Goal: Book appointment/travel/reservation

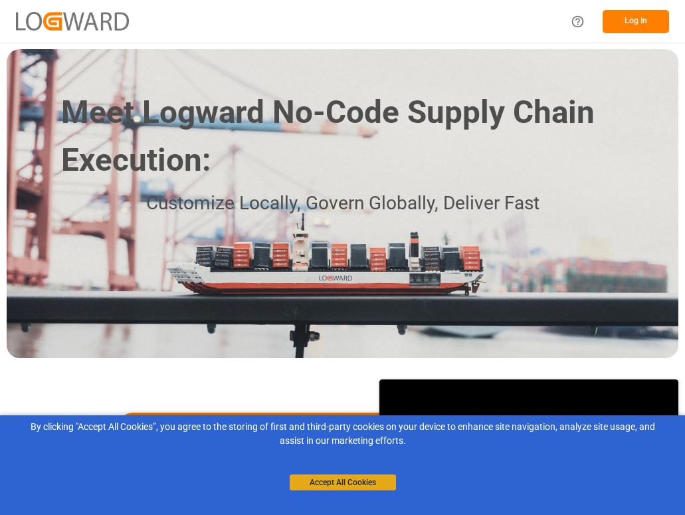
click at [367, 482] on button "Accept All Cookies" at bounding box center [343, 482] width 106 height 16
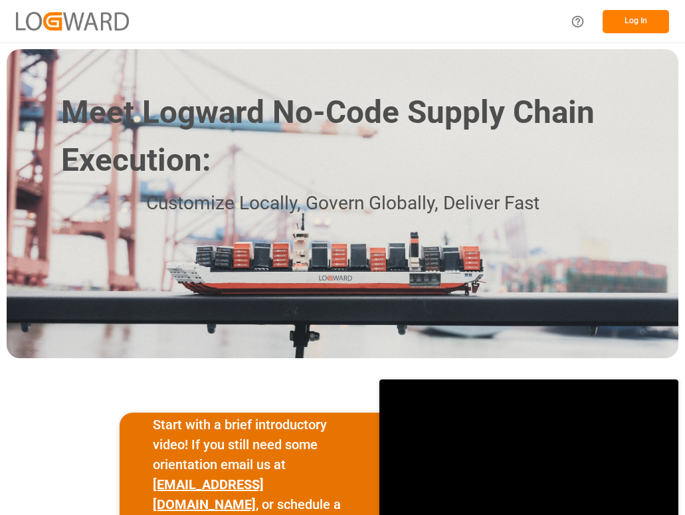
click at [640, 19] on button "Log In" at bounding box center [636, 21] width 66 height 23
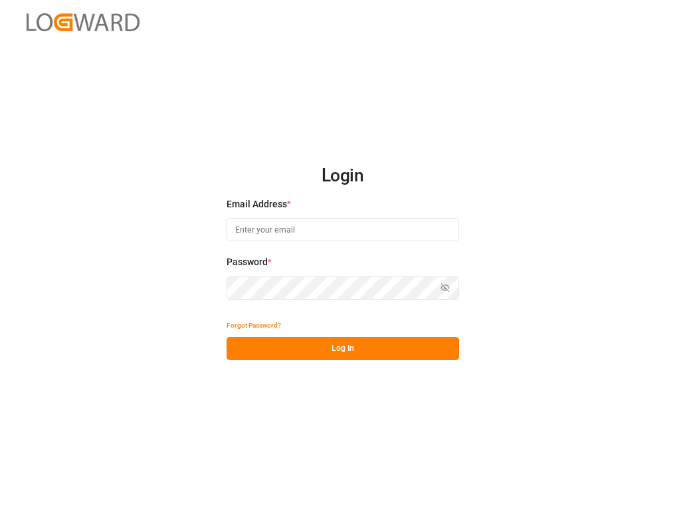
click at [288, 235] on input at bounding box center [343, 229] width 233 height 23
type input "[PERSON_NAME][EMAIL_ADDRESS][PERSON_NAME][DOMAIN_NAME]"
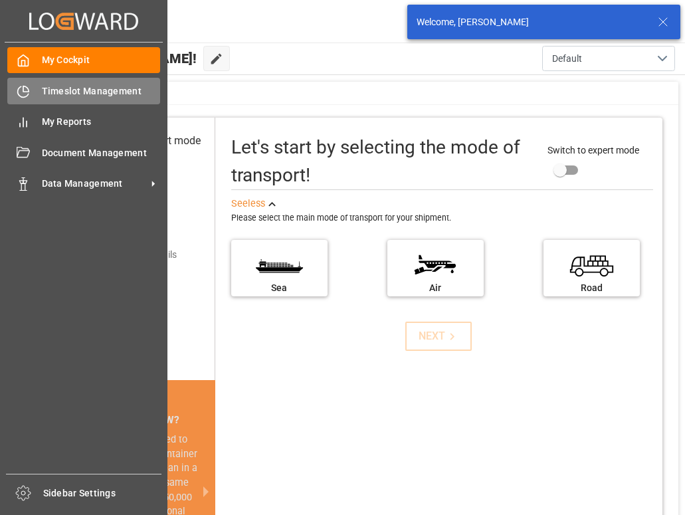
click at [74, 90] on span "Timeslot Management" at bounding box center [101, 91] width 119 height 14
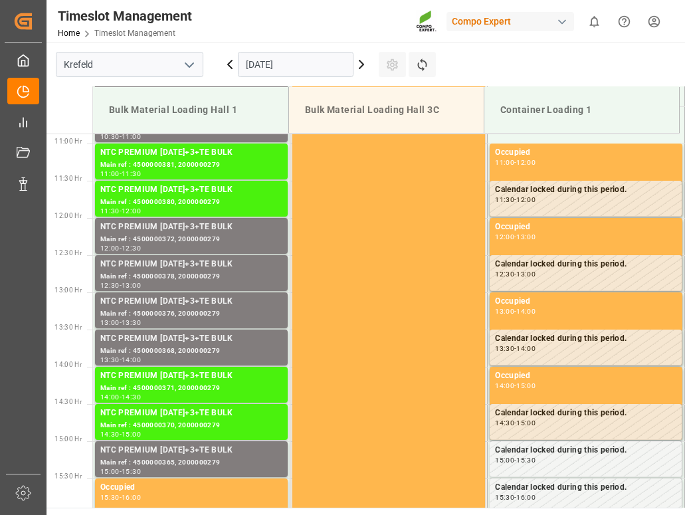
scroll to position [810, 0]
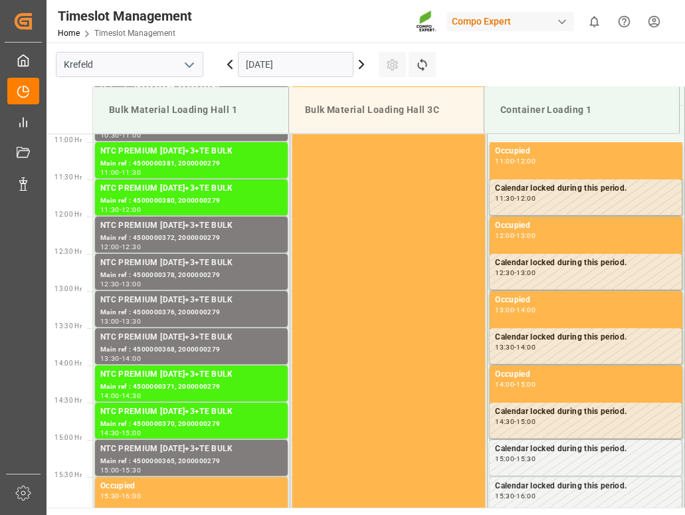
click at [299, 56] on input "[DATE]" at bounding box center [296, 64] width 116 height 25
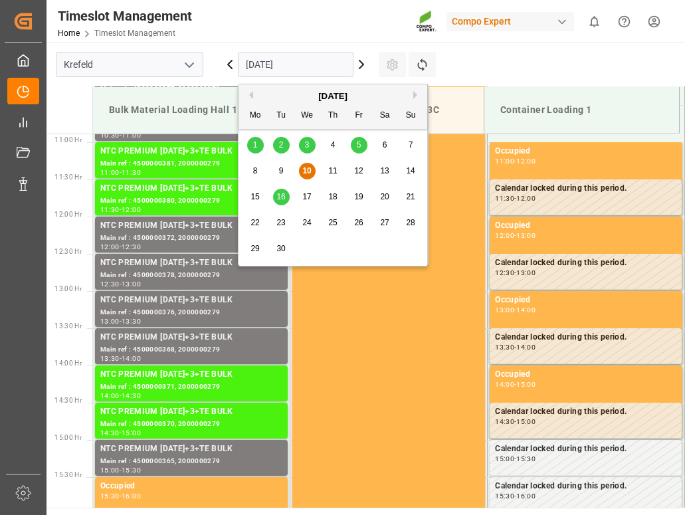
click at [280, 192] on span "16" at bounding box center [280, 196] width 9 height 9
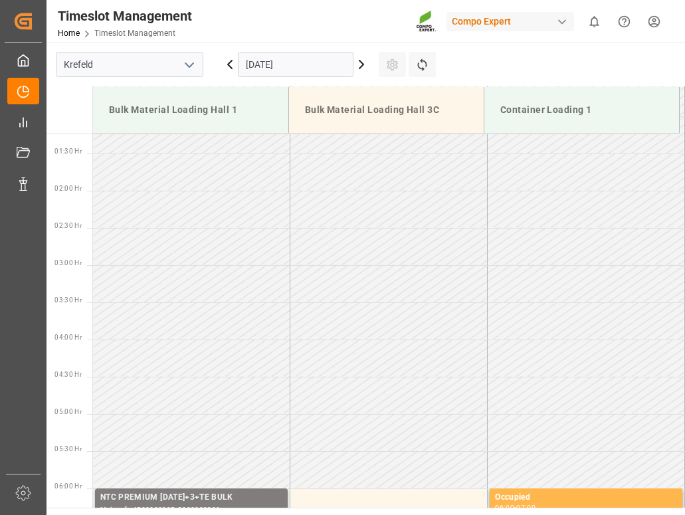
scroll to position [0, 0]
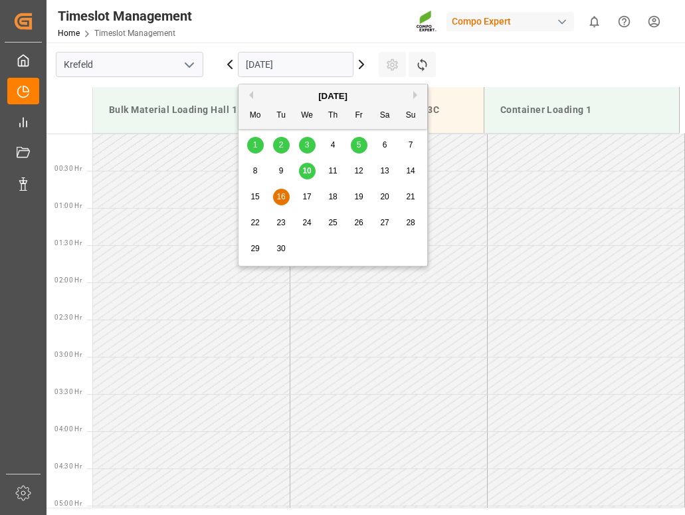
click at [326, 64] on input "[DATE]" at bounding box center [296, 64] width 116 height 25
click at [280, 222] on span "23" at bounding box center [280, 222] width 9 height 9
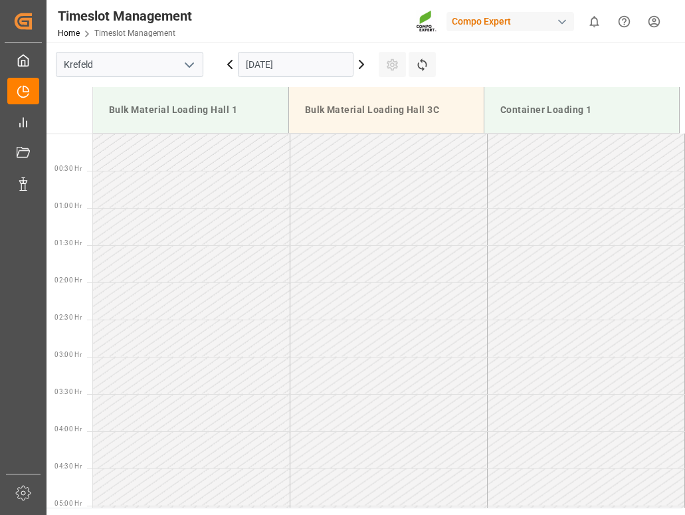
scroll to position [66, 0]
click at [341, 62] on input "[DATE]" at bounding box center [296, 64] width 116 height 25
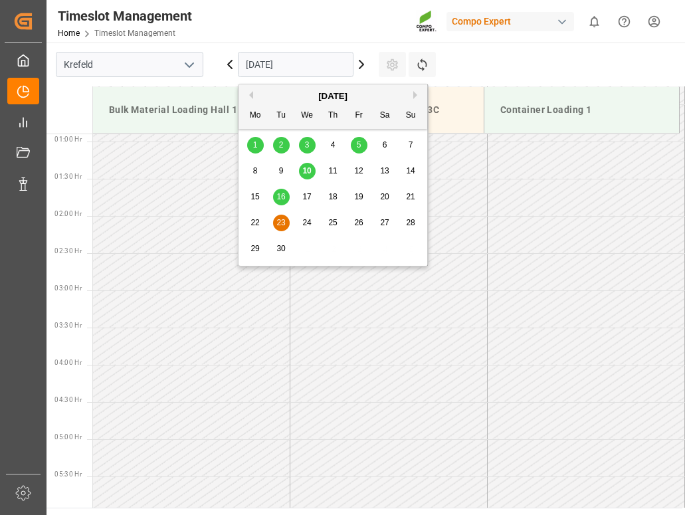
click at [258, 219] on span "22" at bounding box center [254, 222] width 9 height 9
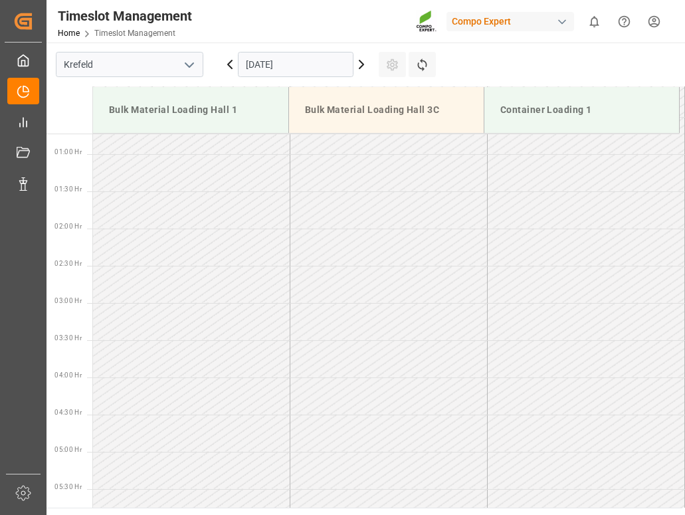
scroll to position [0, 0]
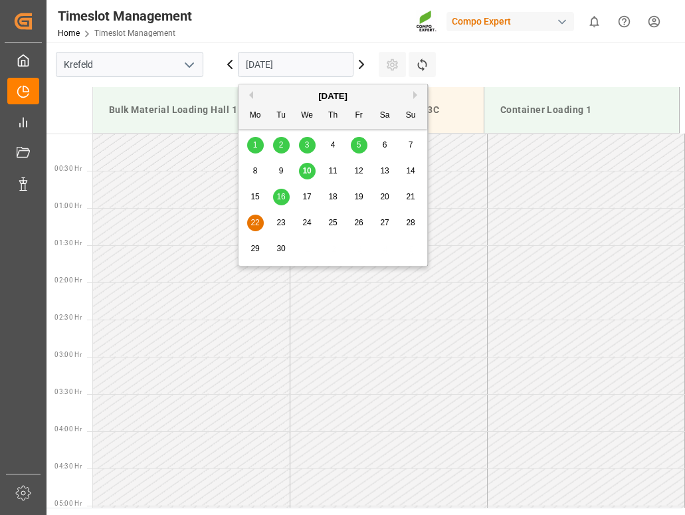
click at [330, 64] on input "[DATE]" at bounding box center [296, 64] width 116 height 25
click at [308, 215] on div "24" at bounding box center [307, 223] width 17 height 16
click at [305, 59] on input "[DATE]" at bounding box center [296, 64] width 116 height 25
click at [284, 225] on span "23" at bounding box center [280, 222] width 9 height 9
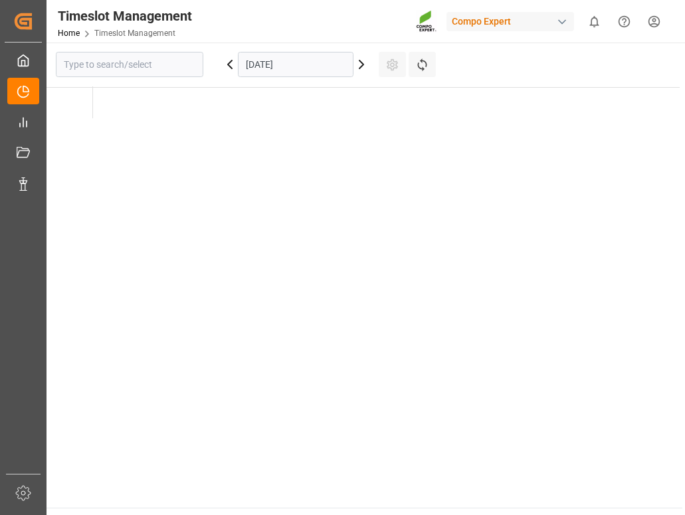
type input "Krefeld"
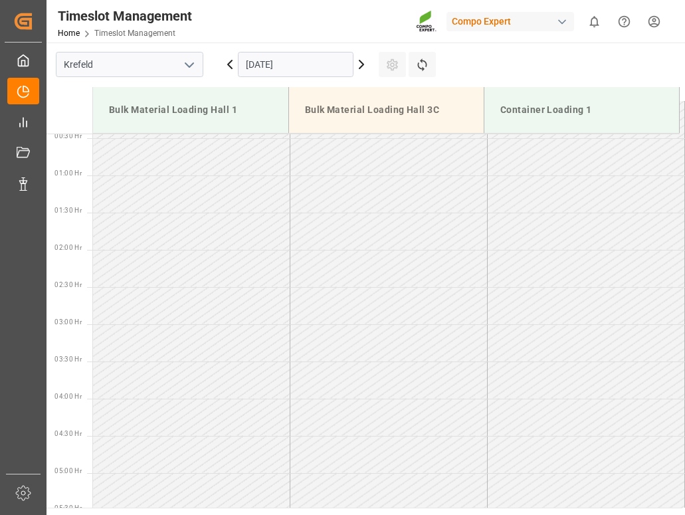
scroll to position [13, 0]
